Goal: Information Seeking & Learning: Learn about a topic

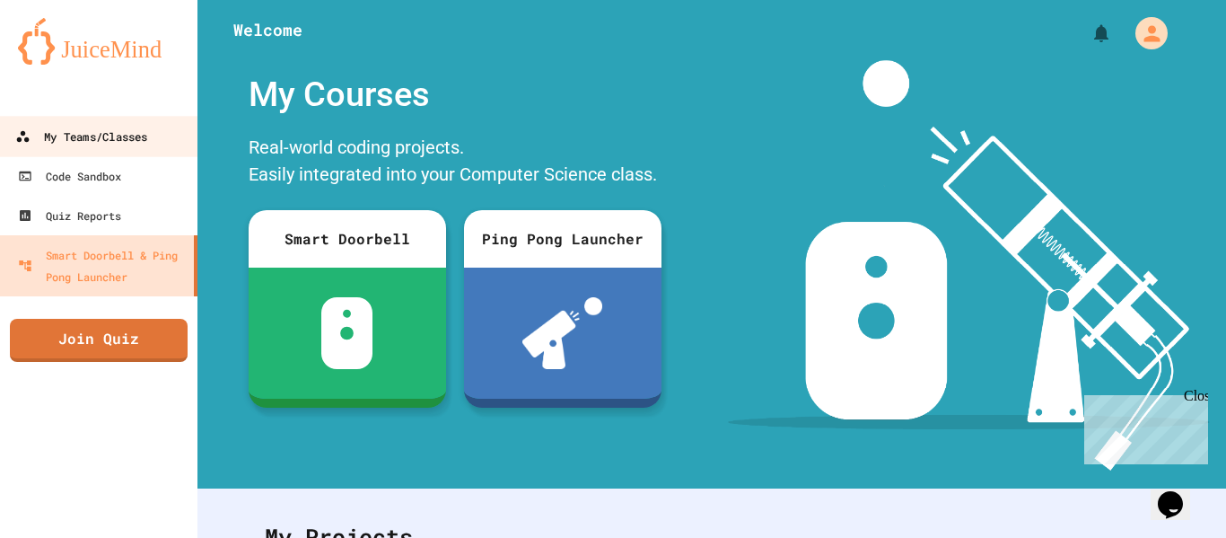
click at [131, 145] on div "My Teams/Classes" at bounding box center [81, 137] width 132 height 22
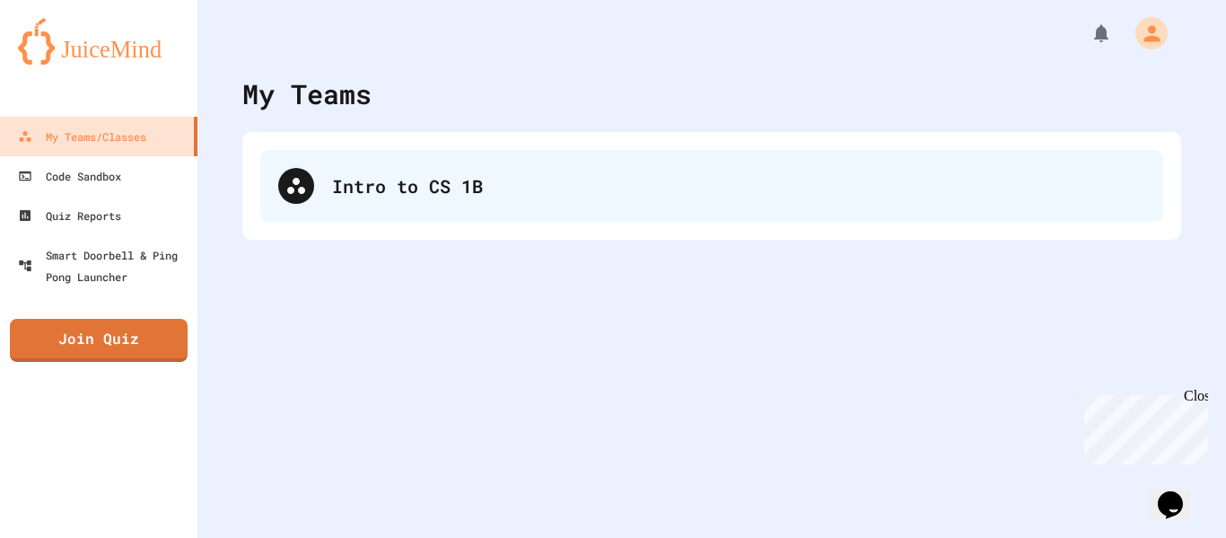
click at [466, 215] on div "Intro to CS 1B" at bounding box center [711, 186] width 903 height 72
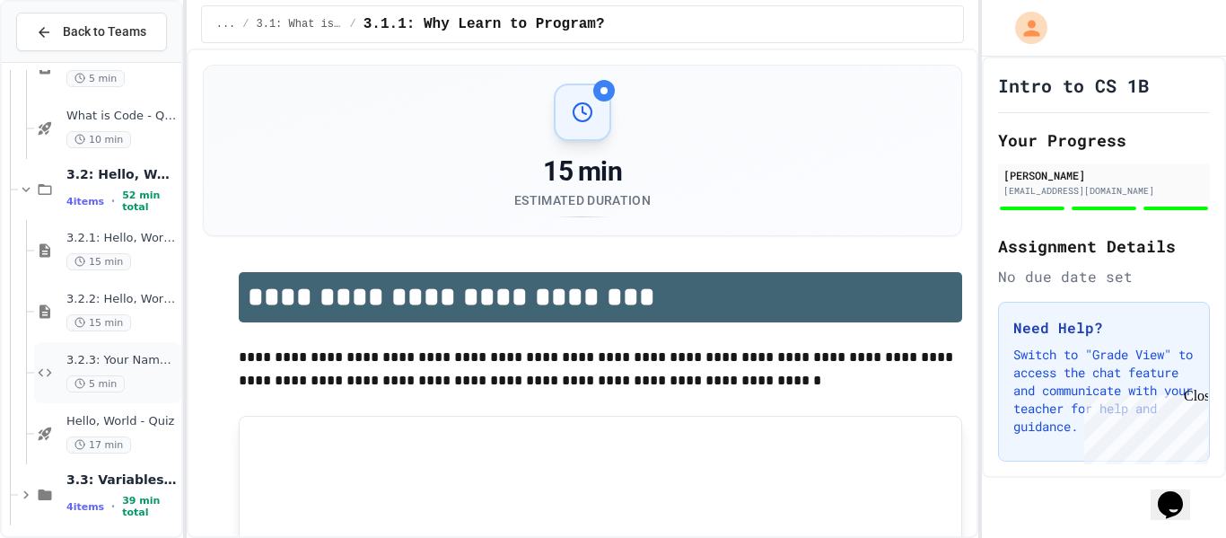
scroll to position [356, 0]
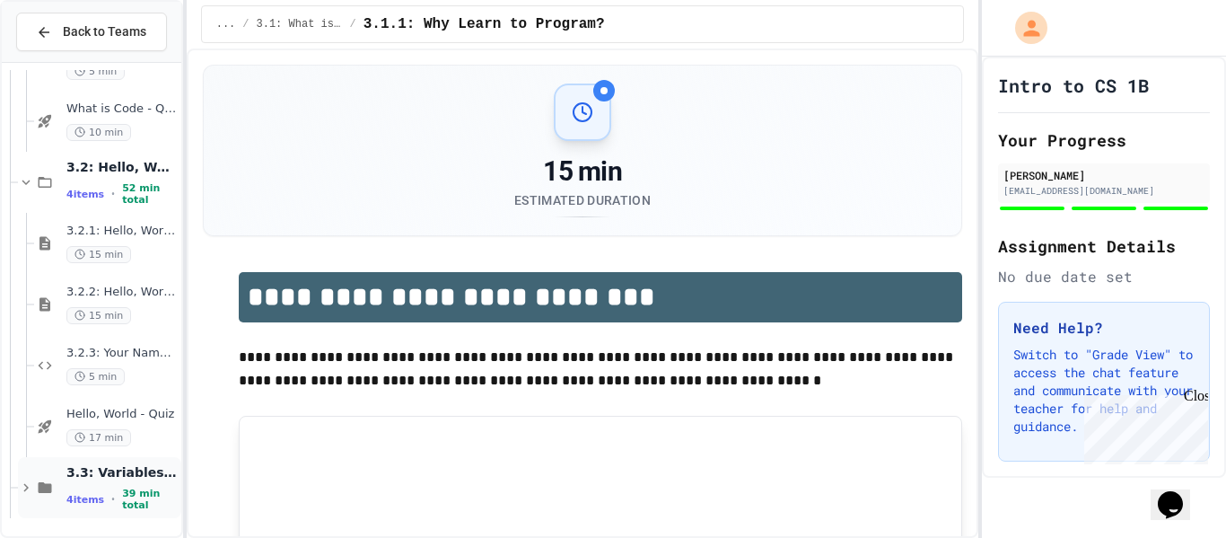
click at [110, 480] on span "3.3: Variables and Data Types" at bounding box center [121, 472] width 111 height 16
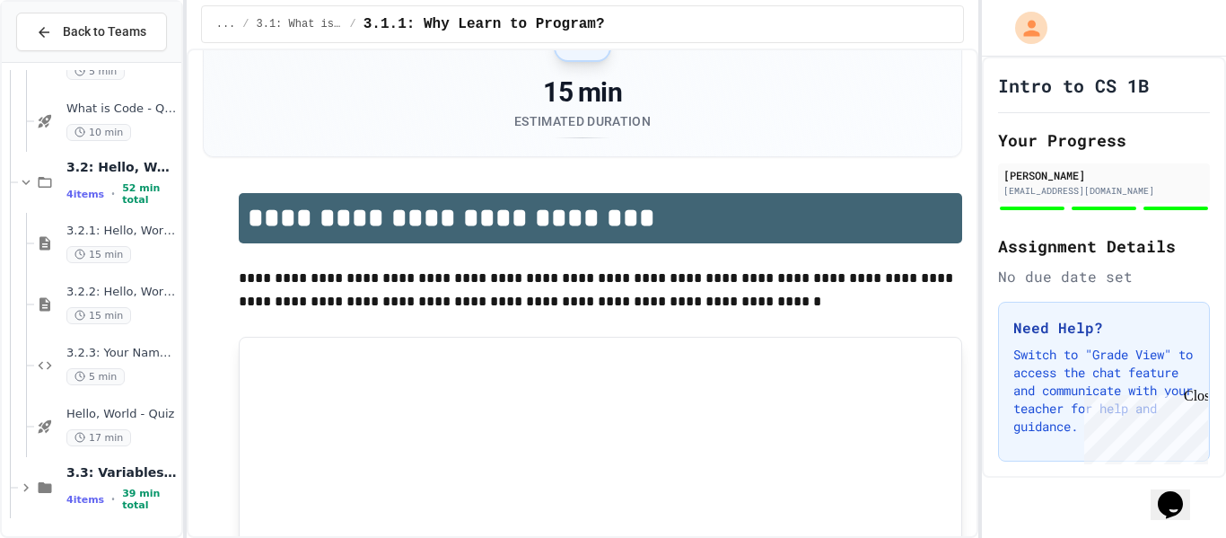
scroll to position [86, 0]
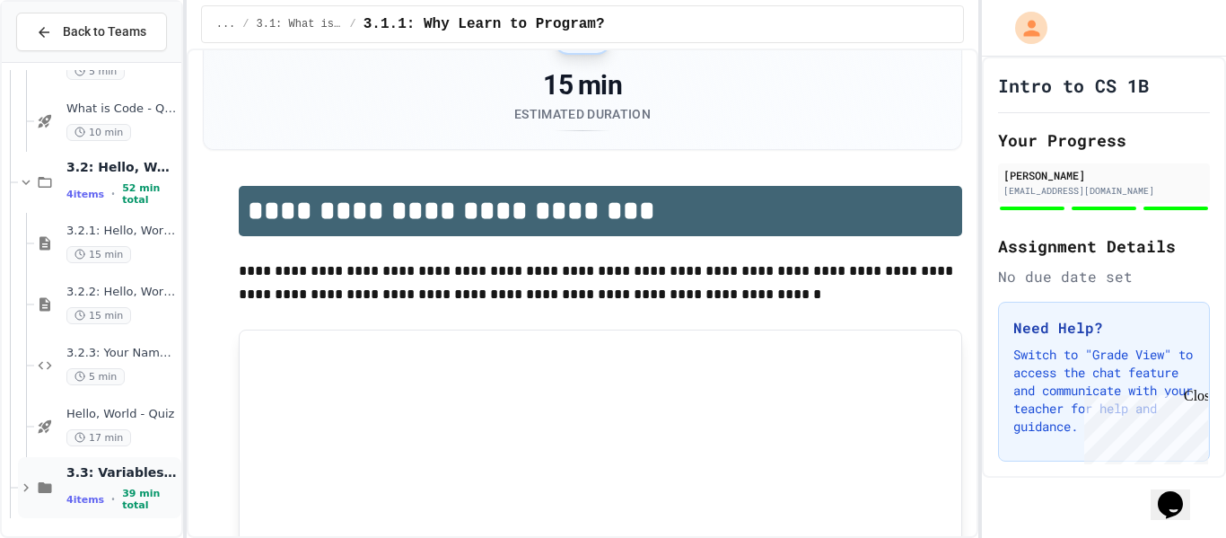
click at [128, 479] on span "3.3: Variables and Data Types" at bounding box center [121, 472] width 111 height 16
click at [76, 480] on span "3.3: Variables and Data Types" at bounding box center [121, 472] width 111 height 16
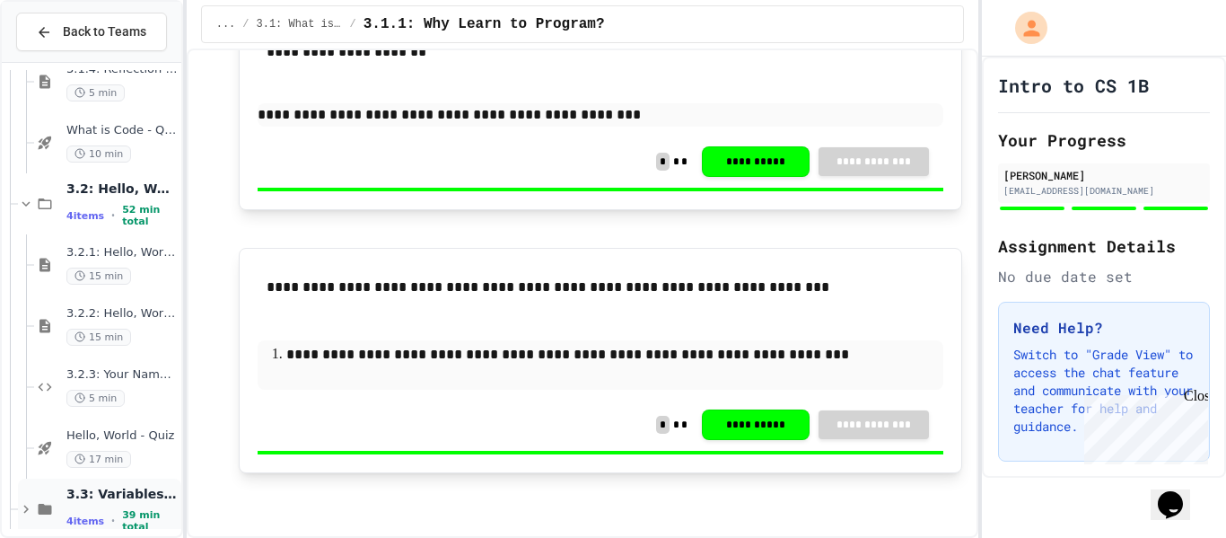
scroll to position [356, 0]
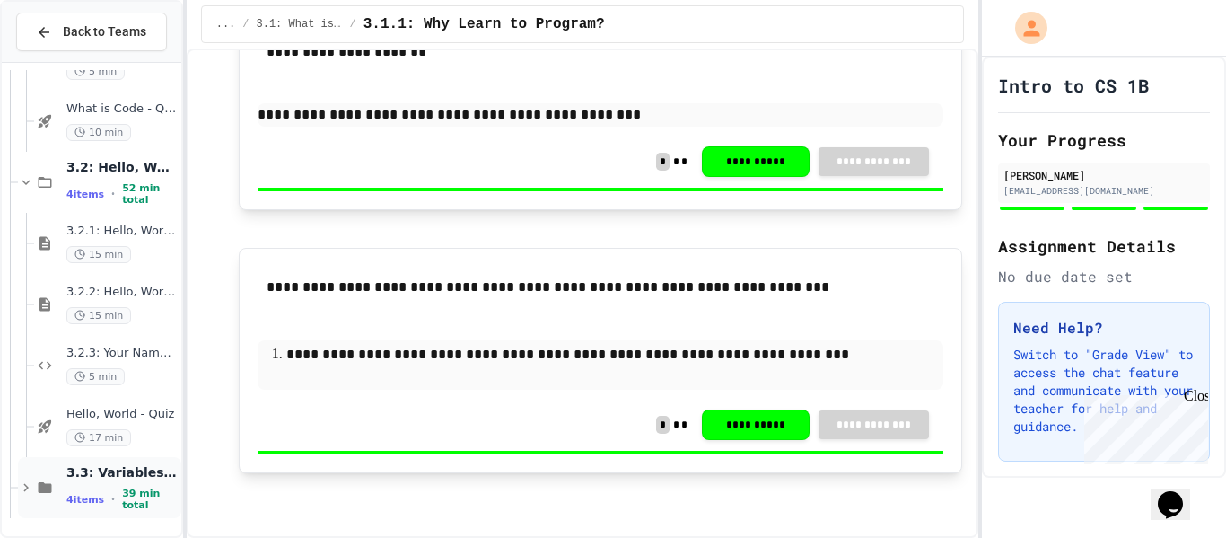
click at [108, 480] on span "3.3: Variables and Data Types" at bounding box center [121, 472] width 111 height 16
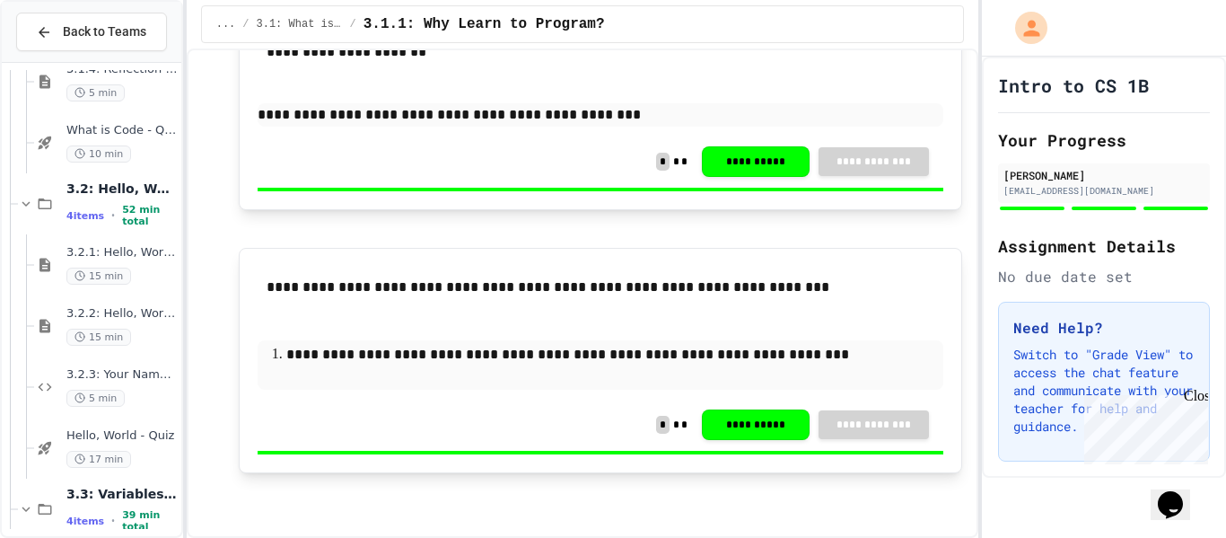
click at [136, 497] on span "3.3: Variables and Data Types" at bounding box center [121, 494] width 111 height 16
click at [24, 511] on icon at bounding box center [26, 509] width 16 height 16
click at [77, 522] on span "4 items" at bounding box center [85, 521] width 38 height 12
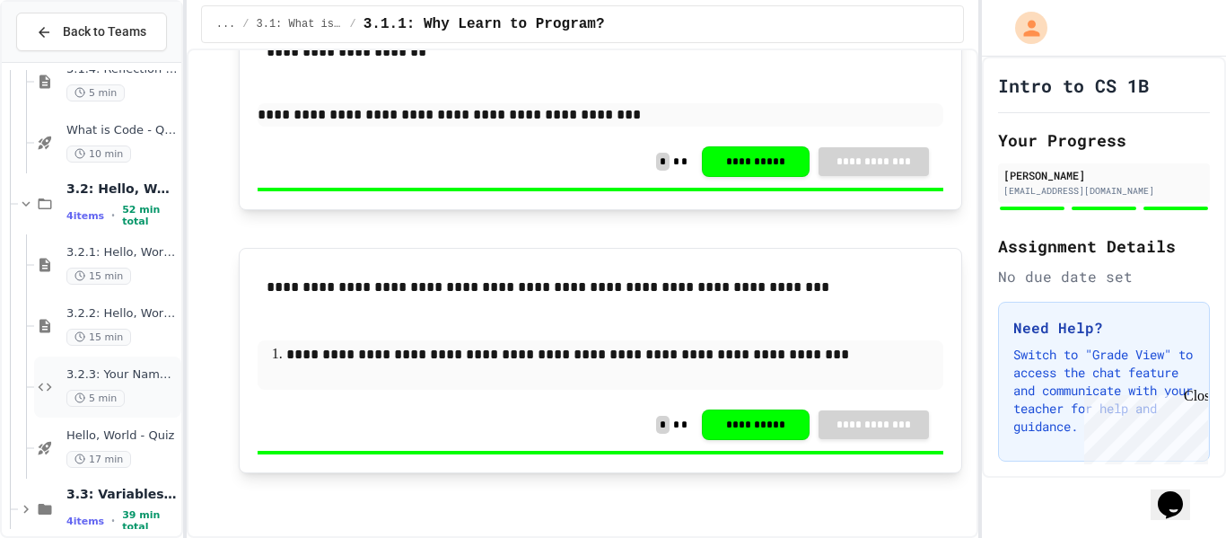
scroll to position [356, 0]
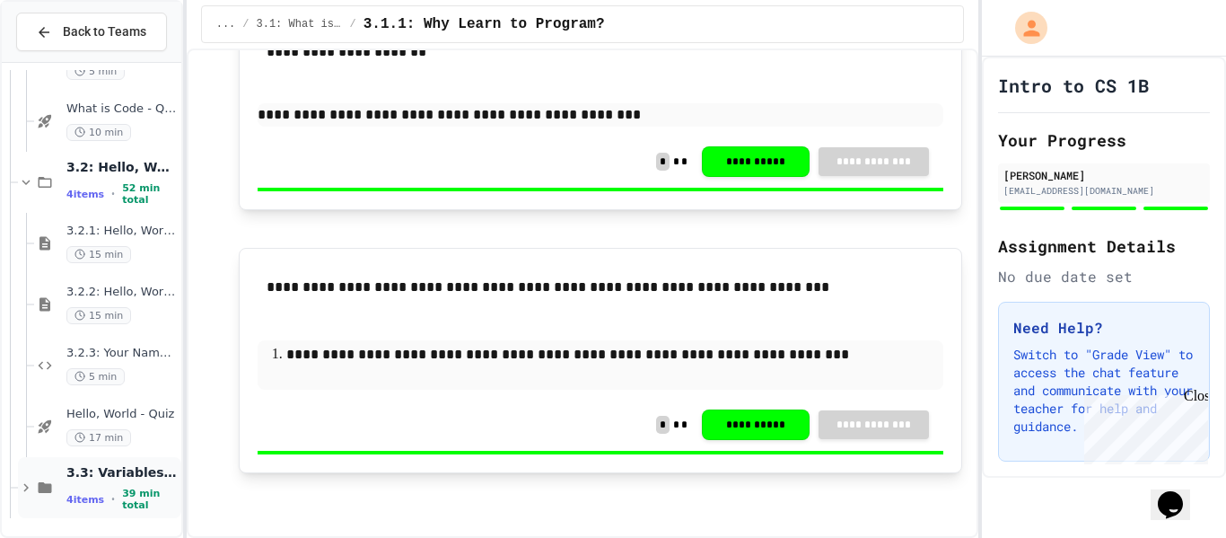
click at [95, 479] on span "3.3: Variables and Data Types" at bounding box center [121, 472] width 111 height 16
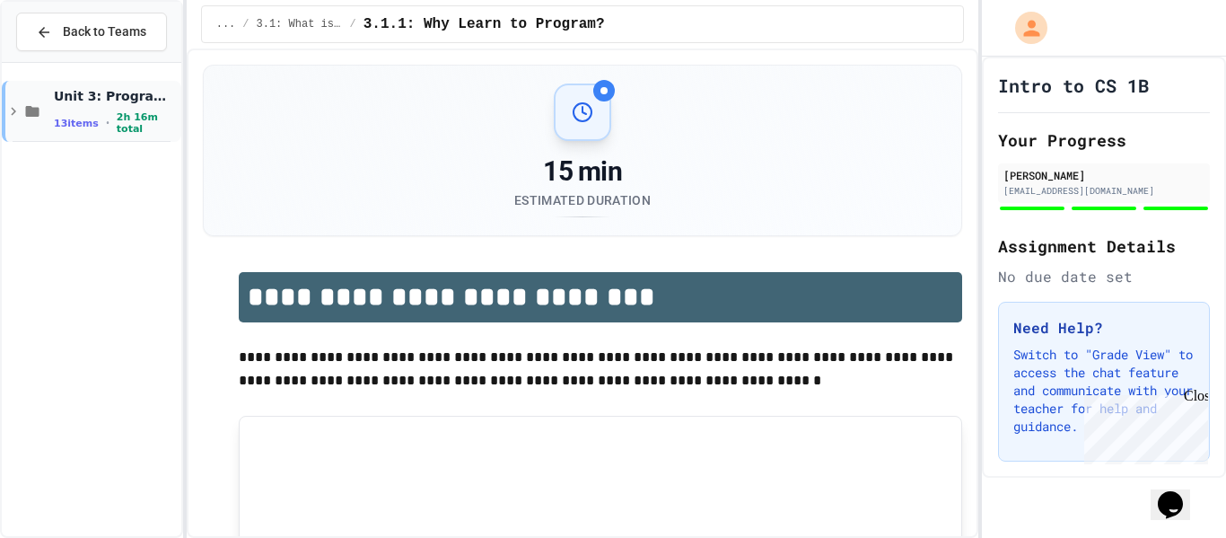
click at [115, 101] on span "Unit 3: Programming Fundamentals" at bounding box center [116, 96] width 124 height 16
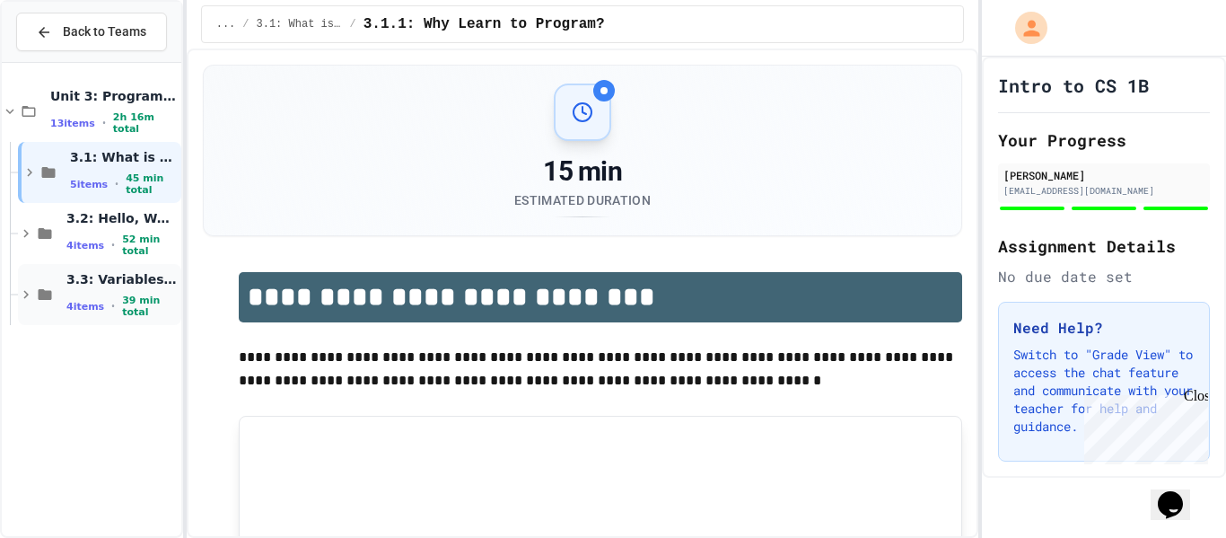
click at [101, 294] on div "3.3: Variables and Data Types 4 items • 39 min total" at bounding box center [121, 295] width 111 height 48
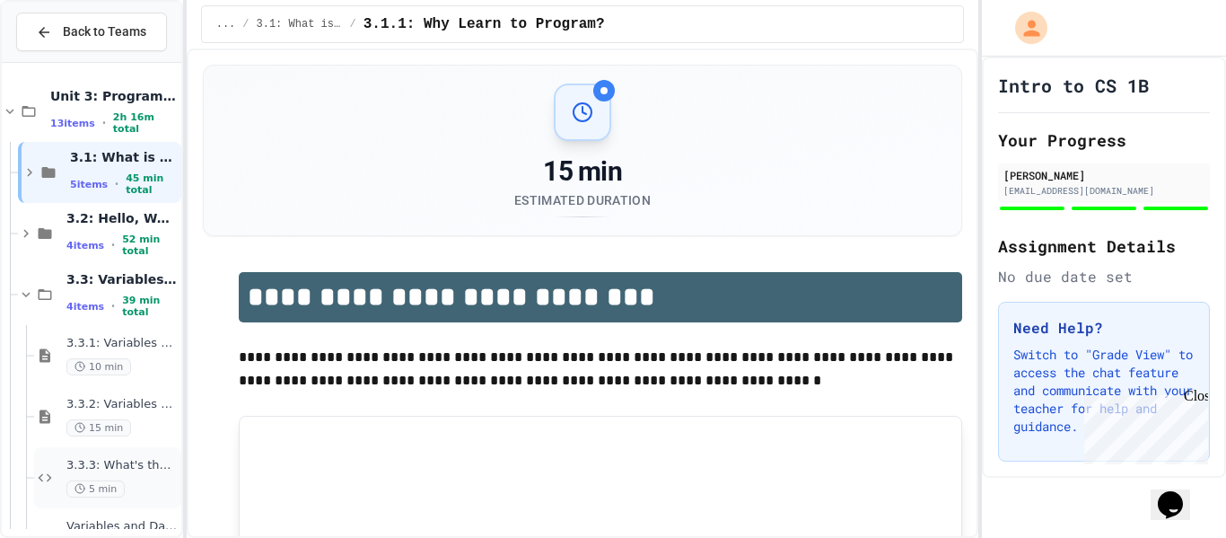
click at [137, 478] on div "3.3.3: What's the Type? 5 min" at bounding box center [121, 478] width 111 height 40
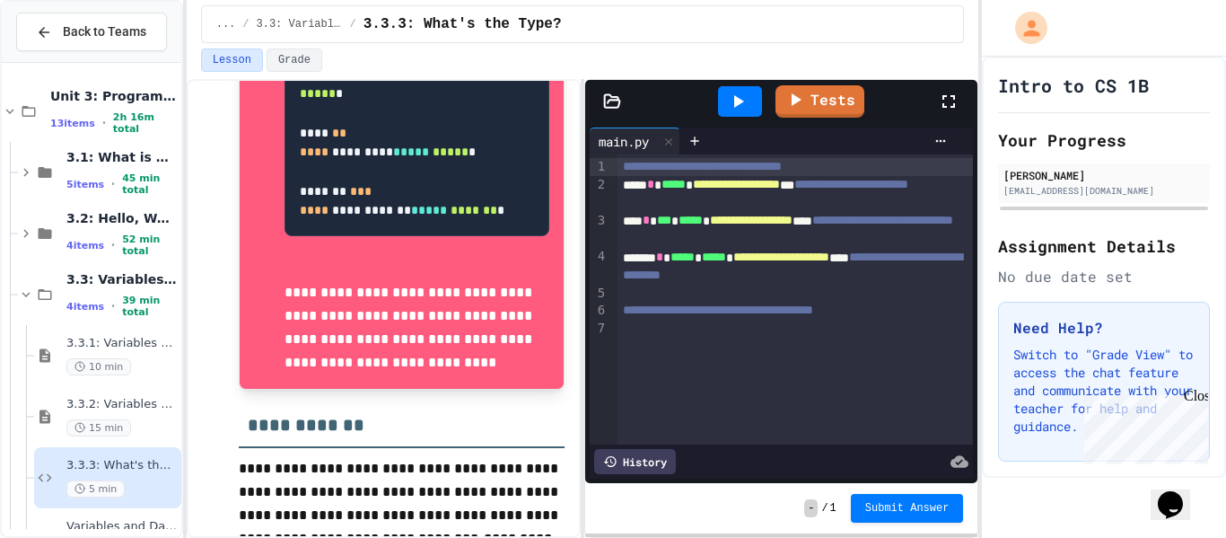
scroll to position [828, 0]
